Goal: Navigation & Orientation: Understand site structure

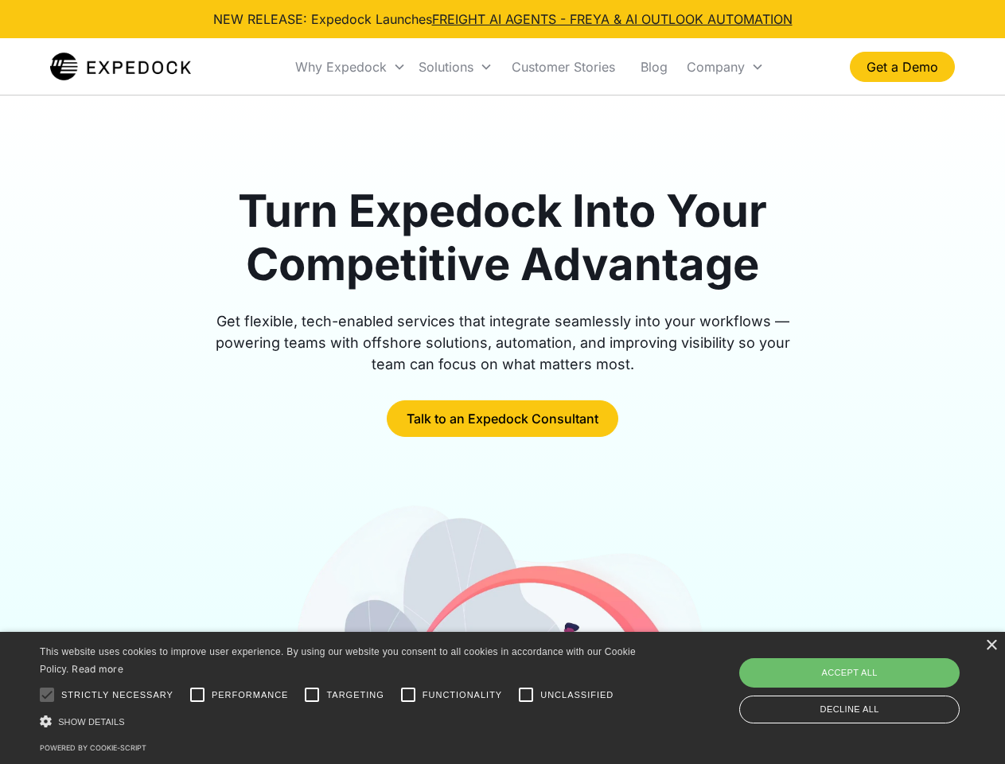
click at [351, 67] on div "Why Expedock" at bounding box center [341, 67] width 92 height 16
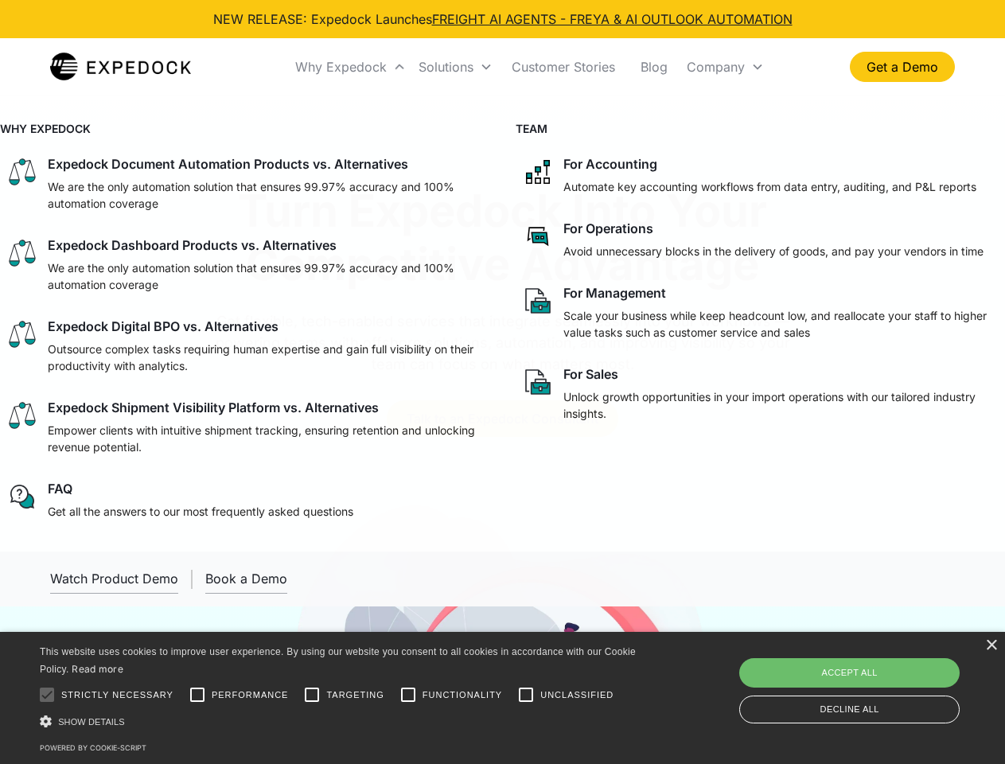
click at [455, 67] on div "Solutions" at bounding box center [446, 67] width 55 height 16
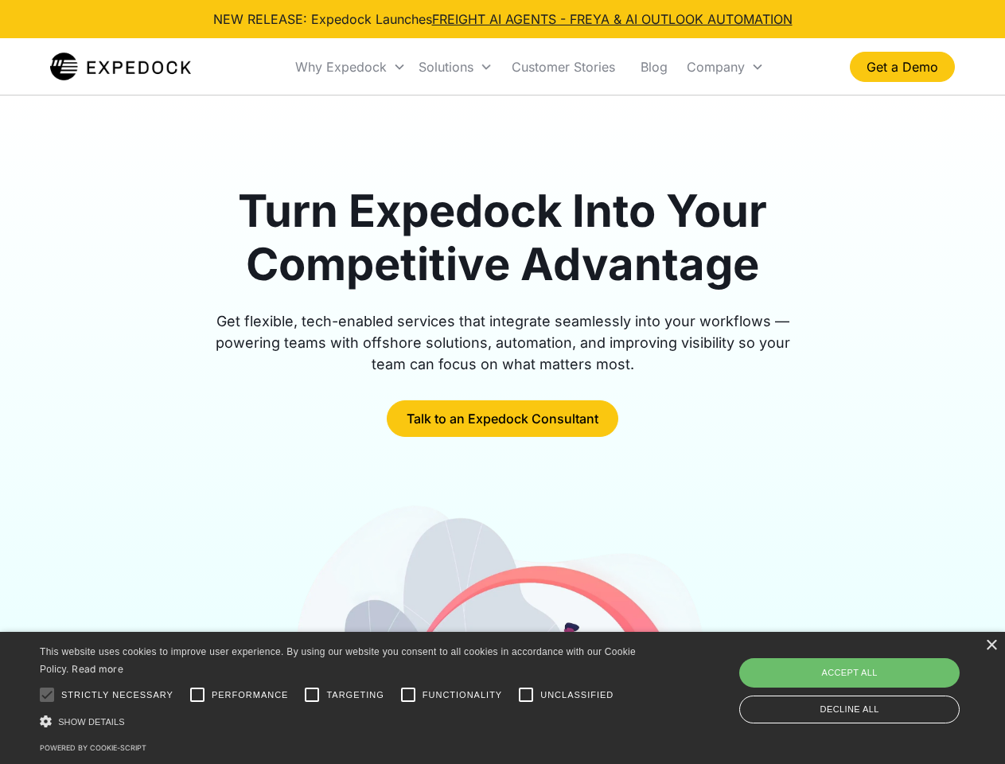
click at [725, 67] on div "Company" at bounding box center [716, 67] width 58 height 16
click at [47, 695] on div at bounding box center [47, 695] width 32 height 32
click at [197, 695] on input "Performance" at bounding box center [197, 695] width 32 height 32
checkbox input "true"
click at [312, 695] on input "Targeting" at bounding box center [312, 695] width 32 height 32
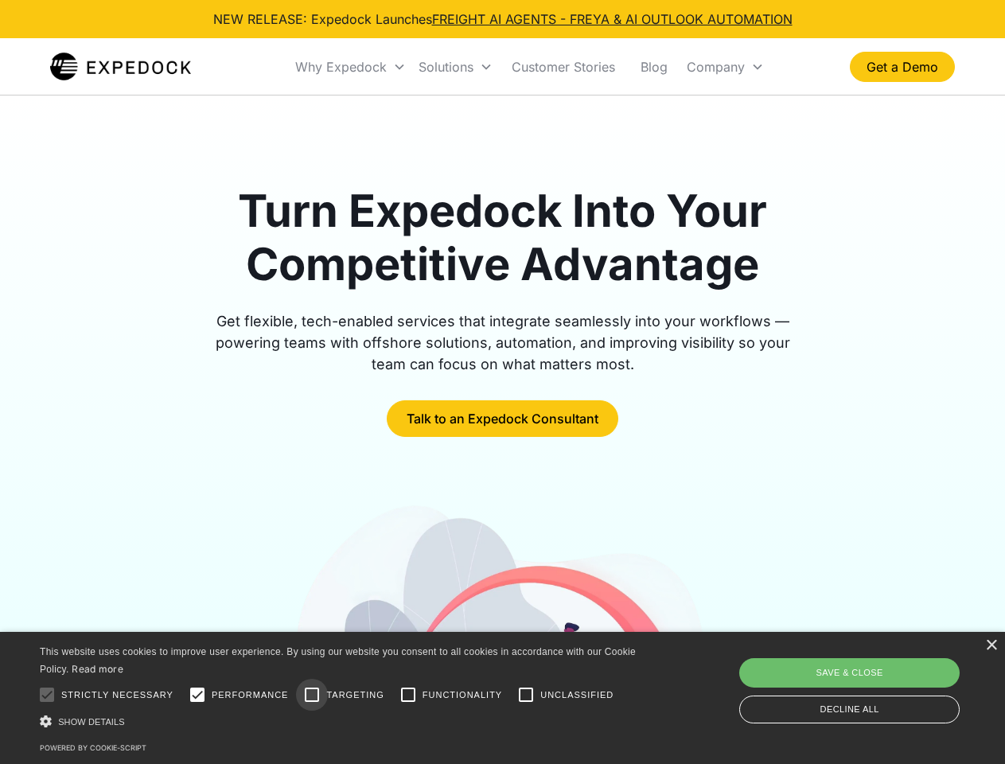
checkbox input "true"
click at [408, 695] on input "Functionality" at bounding box center [408, 695] width 32 height 32
checkbox input "true"
click at [526, 695] on input "Unclassified" at bounding box center [526, 695] width 32 height 32
checkbox input "true"
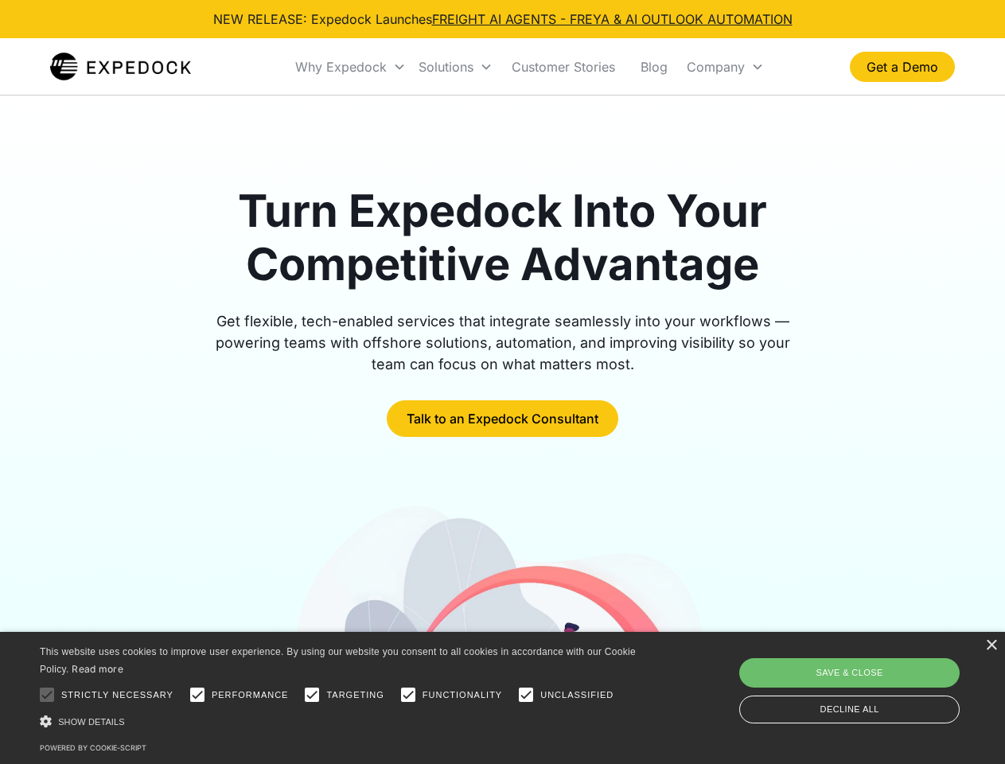
click at [341, 721] on div "Show details Hide details" at bounding box center [341, 721] width 602 height 17
